Goal: Navigation & Orientation: Understand site structure

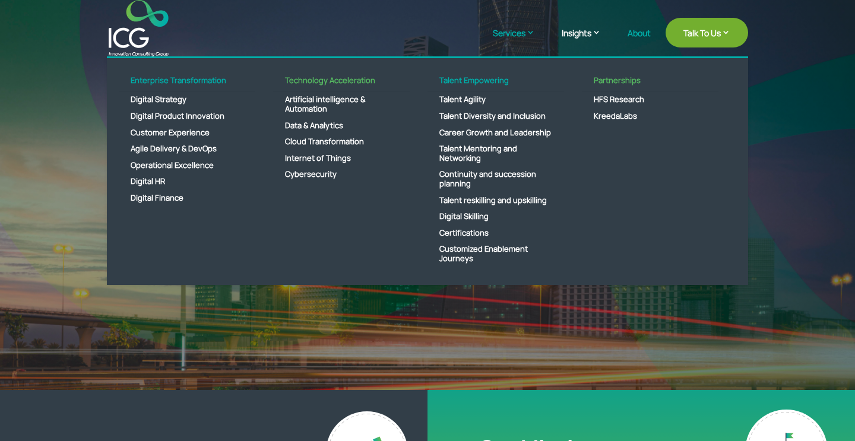
click at [532, 38] on link "Services" at bounding box center [520, 42] width 54 height 30
